Goal: Register for event/course

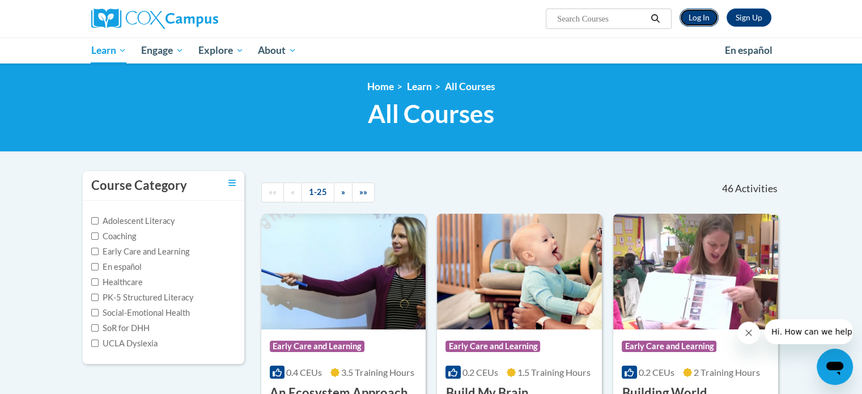
click at [701, 11] on link "Log In" at bounding box center [698, 18] width 39 height 18
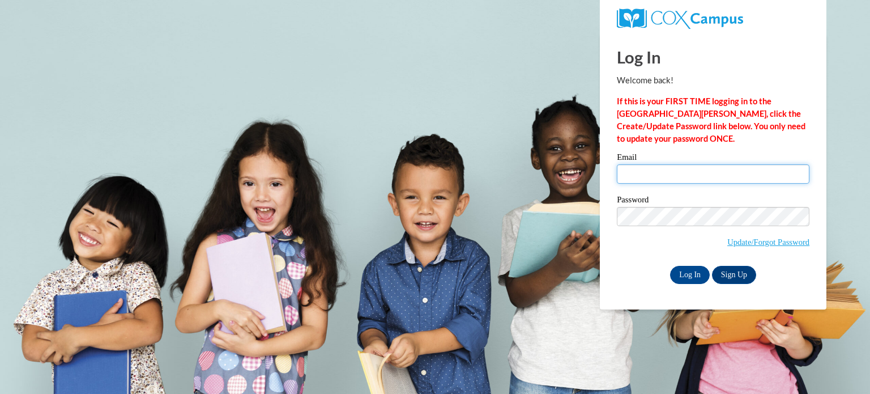
click at [689, 180] on input "Email" at bounding box center [713, 173] width 193 height 19
type input "nschmidt@kusd.edu"
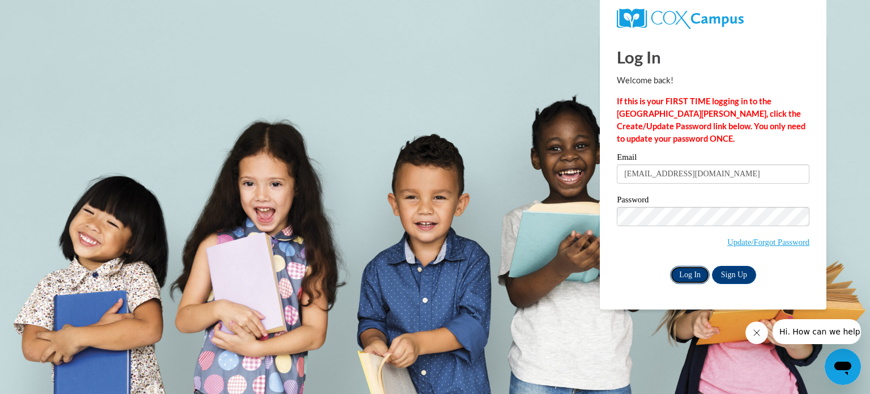
click at [681, 278] on input "Log In" at bounding box center [690, 275] width 40 height 18
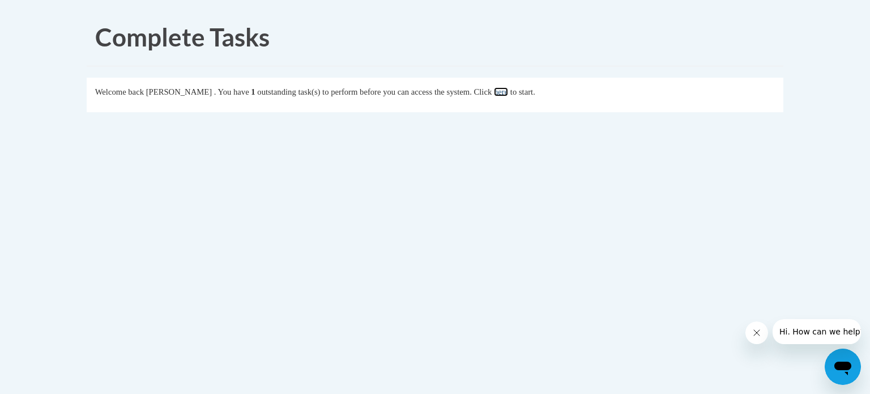
click at [508, 88] on link "here" at bounding box center [501, 91] width 14 height 9
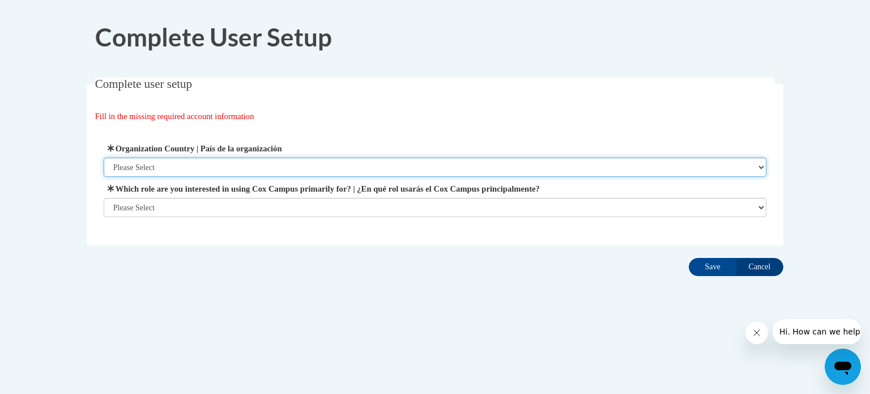
click at [193, 167] on select "Please Select United States | Estados Unidos Outside of the United States | Fue…" at bounding box center [436, 167] width 664 height 19
select select "ad49bcad-a171-4b2e-b99c-48b446064914"
click at [104, 158] on select "Please Select United States | Estados Unidos Outside of the United States | Fue…" at bounding box center [436, 167] width 664 height 19
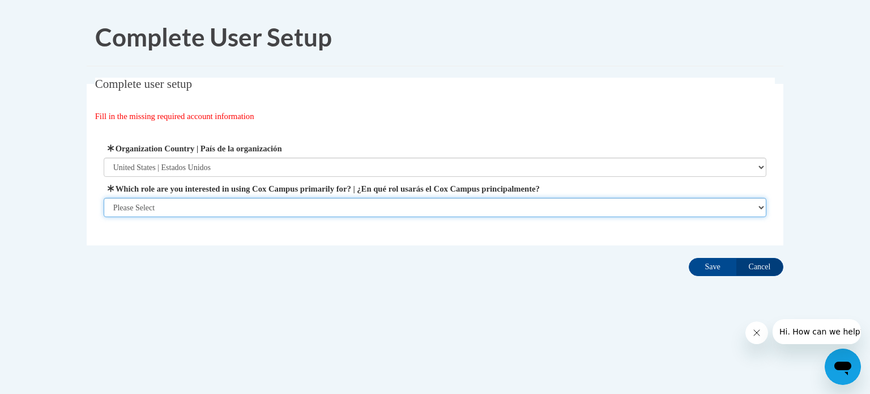
click at [185, 203] on select "Please Select College/University | Colegio/Universidad Community/Nonprofit Part…" at bounding box center [436, 207] width 664 height 19
select select "fbf2d438-af2f-41f8-98f1-81c410e29de3"
click at [104, 217] on select "Please Select College/University | Colegio/Universidad Community/Nonprofit Part…" at bounding box center [436, 207] width 664 height 19
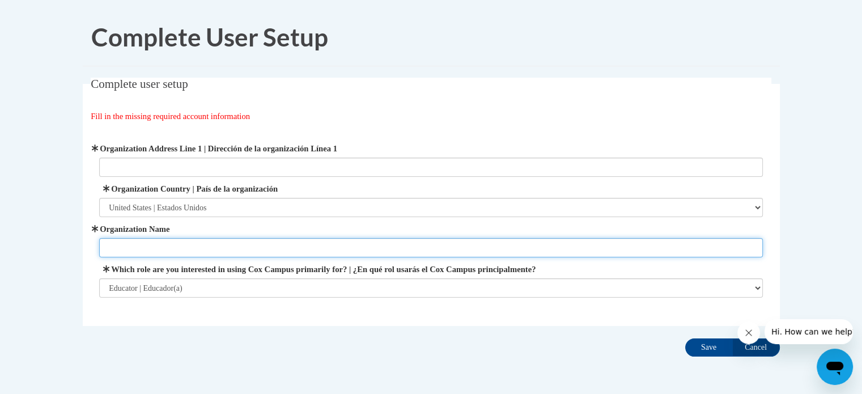
click at [222, 250] on input "Organization Name" at bounding box center [431, 247] width 664 height 19
type input "[GEOGRAPHIC_DATA]"
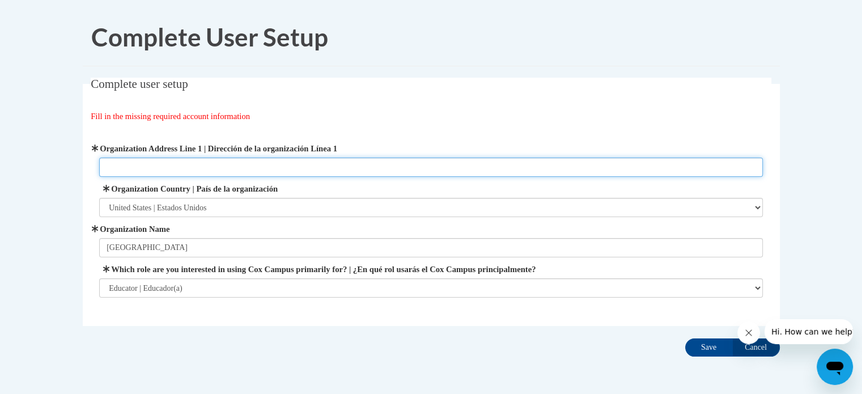
click at [546, 169] on input "Organization Address Line 1 | Dirección de la organización Línea 1" at bounding box center [431, 167] width 664 height 19
type input "6"
paste input "3600 52nd St, Kenosha, WI 53144"
type input "3600 52nd St, Kenosha, WI 53144"
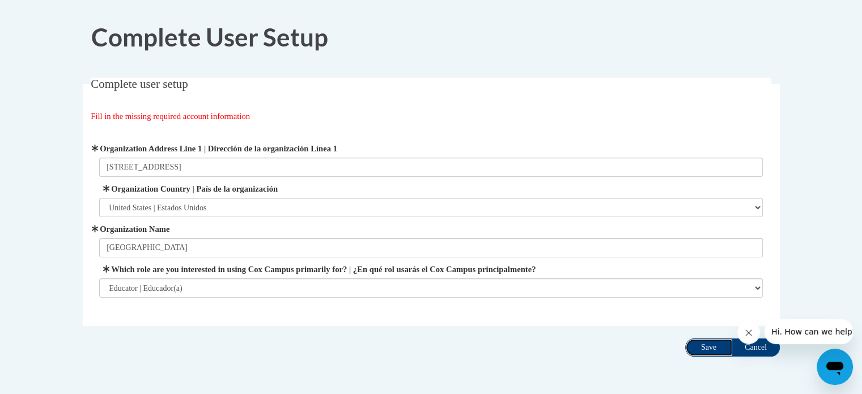
click at [710, 347] on input "Save" at bounding box center [709, 347] width 48 height 18
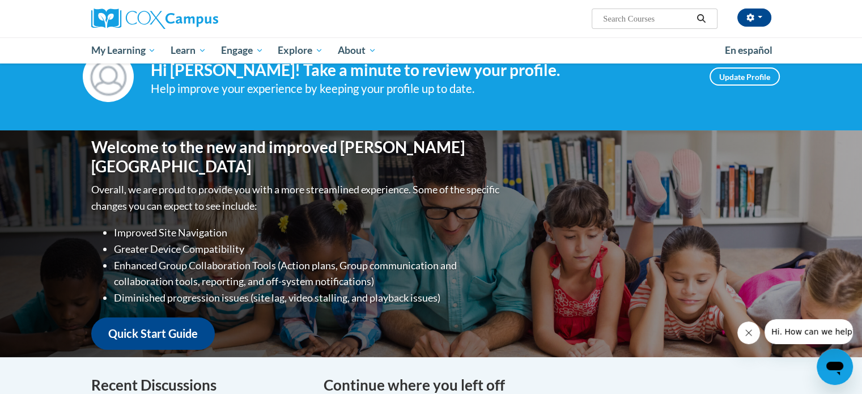
scroll to position [41, 0]
click at [730, 77] on link "Update Profile" at bounding box center [744, 76] width 70 height 18
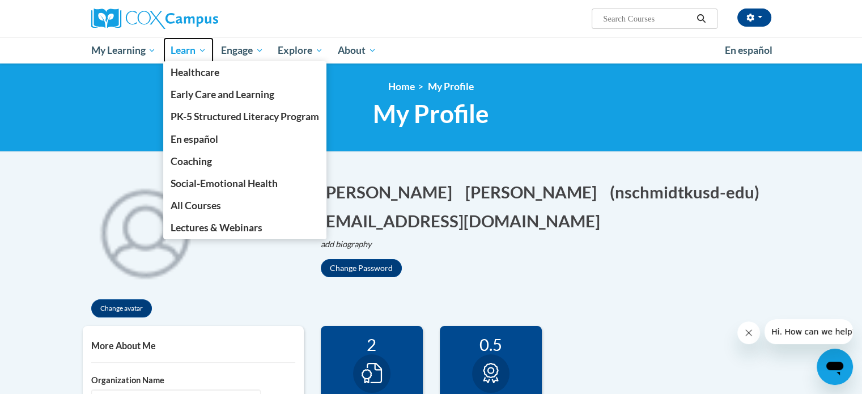
click at [180, 47] on span "Learn" at bounding box center [189, 51] width 36 height 14
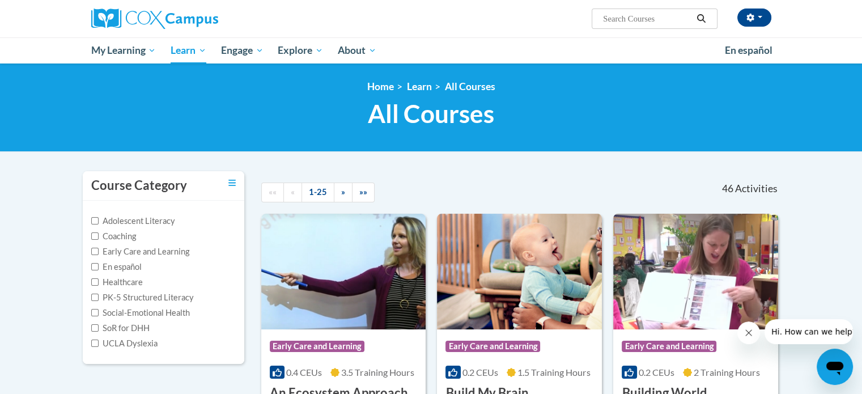
click at [615, 22] on input "Search..." at bounding box center [647, 19] width 91 height 14
type input "transforming story time"
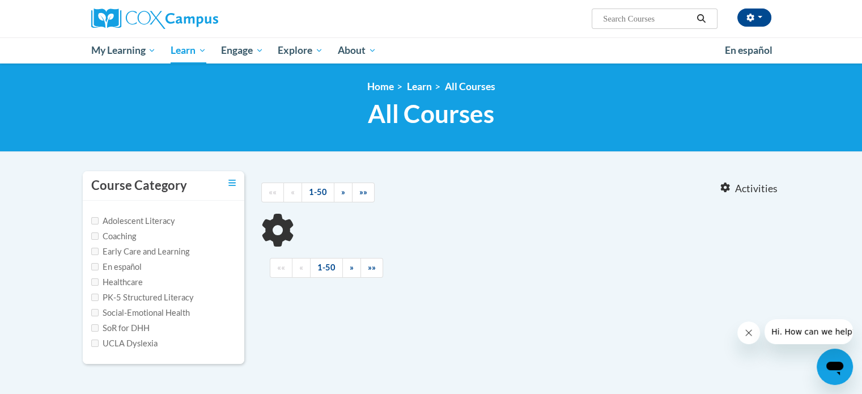
type input "transforming story time"
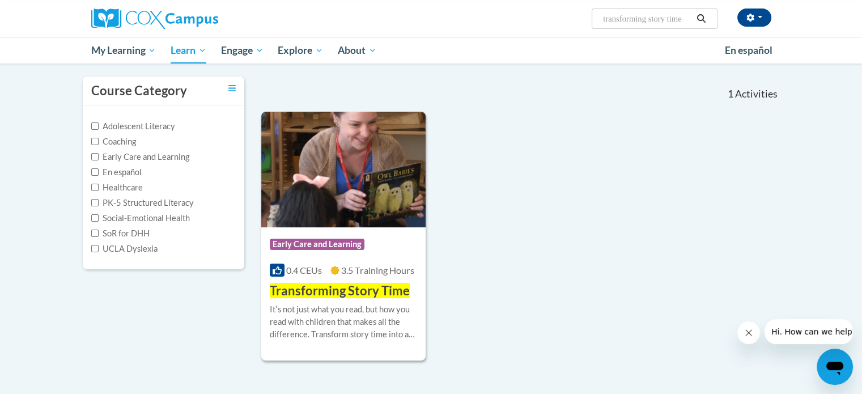
scroll to position [95, 0]
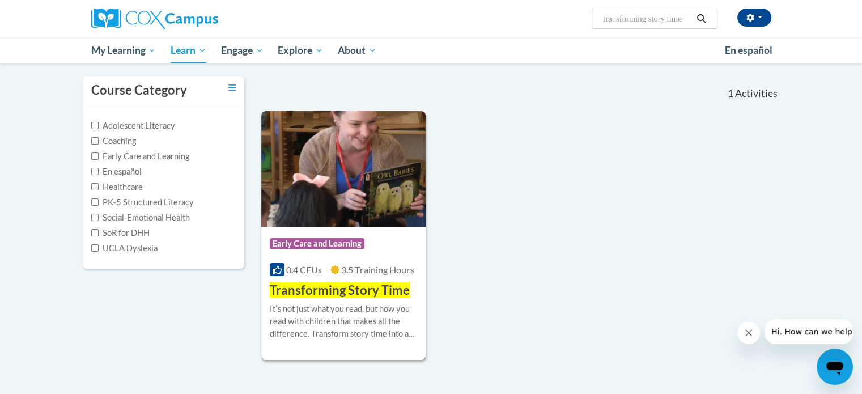
click at [292, 145] on img at bounding box center [343, 169] width 165 height 116
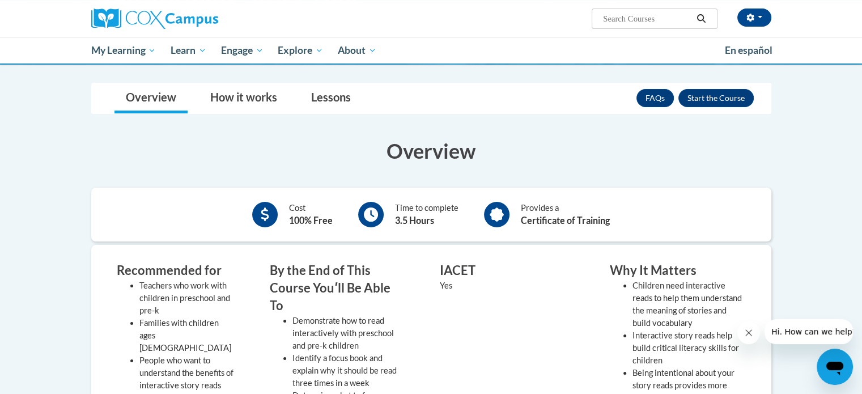
scroll to position [136, 0]
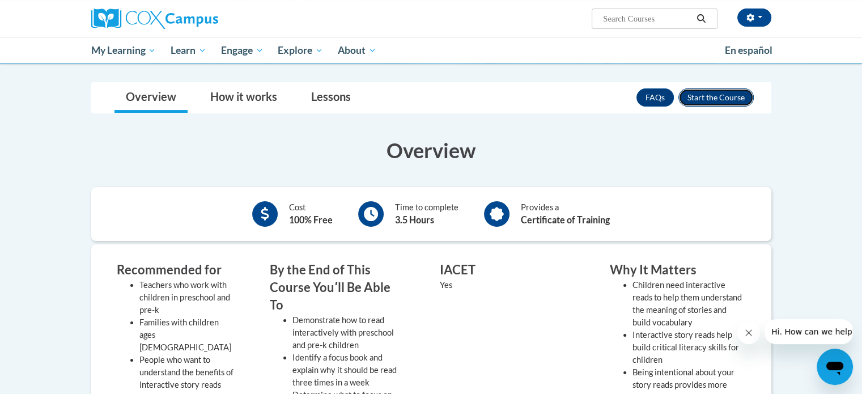
click at [727, 95] on button "Enroll" at bounding box center [715, 97] width 75 height 18
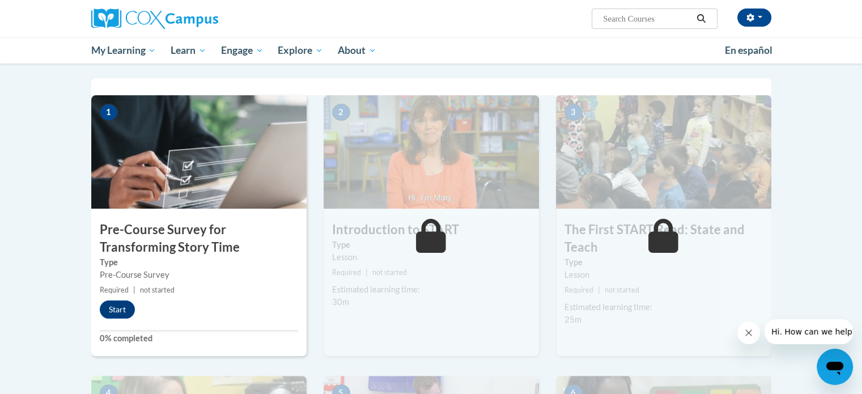
scroll to position [218, 0]
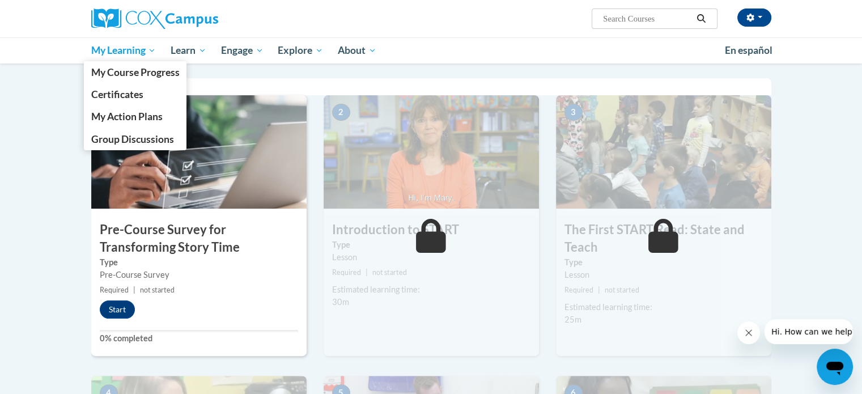
click at [134, 52] on span "My Learning" at bounding box center [123, 51] width 65 height 14
click at [122, 74] on span "My Course Progress" at bounding box center [135, 72] width 88 height 12
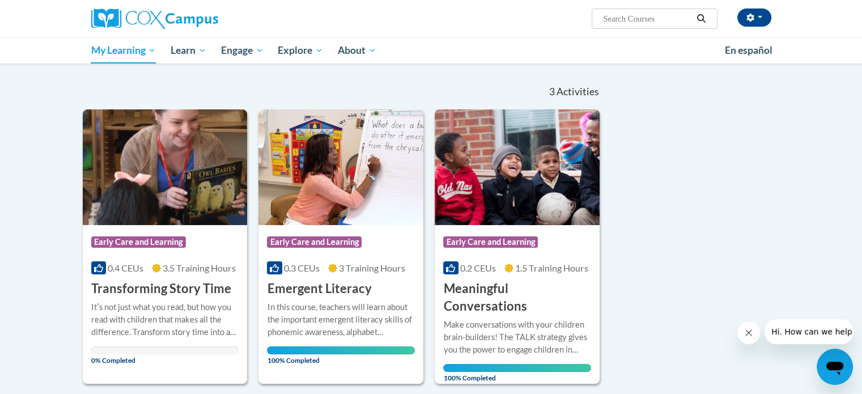
scroll to position [104, 0]
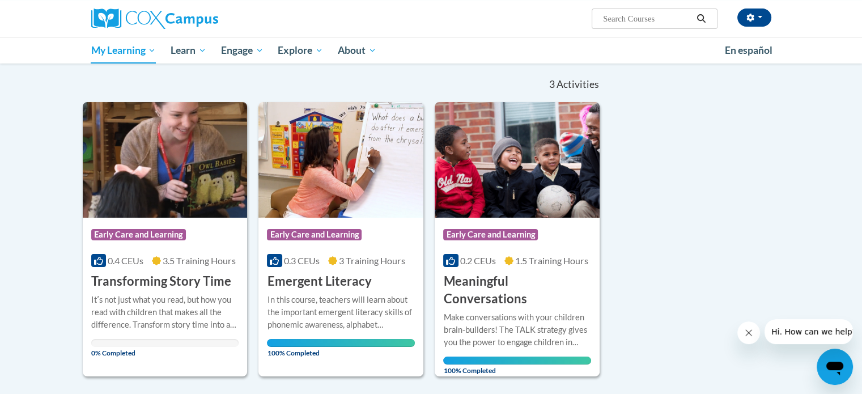
click at [742, 335] on button "Close message from company" at bounding box center [748, 332] width 23 height 23
